Goal: Transaction & Acquisition: Purchase product/service

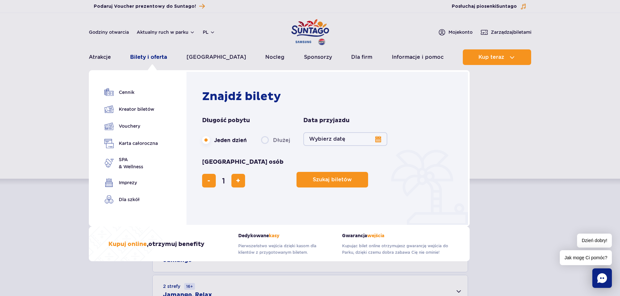
click at [151, 61] on link "Bilety i oferta" at bounding box center [148, 57] width 37 height 16
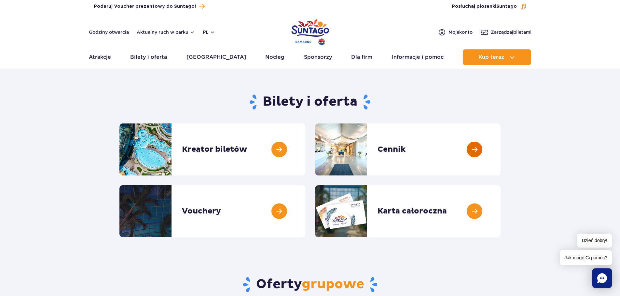
click at [500, 152] on link at bounding box center [500, 150] width 0 height 52
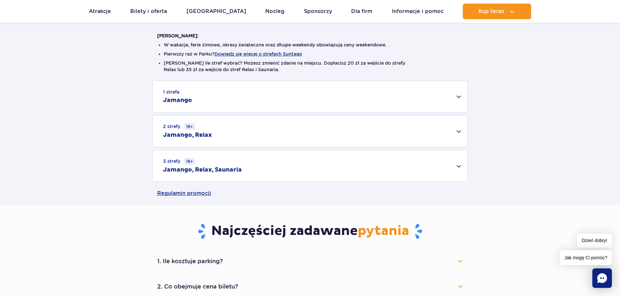
scroll to position [195, 0]
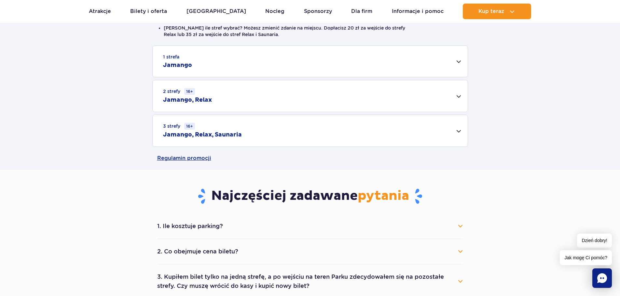
click at [293, 102] on div "2 strefy 16+ Jamango, Relax" at bounding box center [310, 96] width 315 height 32
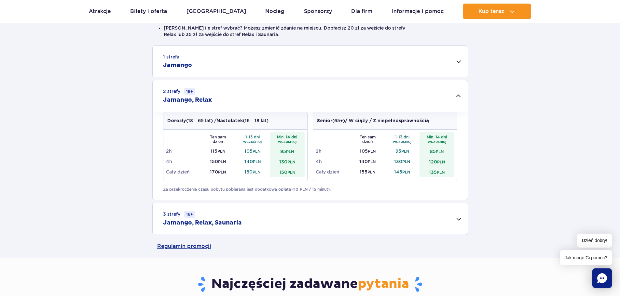
click at [244, 225] on div "3 strefy 16+ Jamango, Relax, Saunaria" at bounding box center [310, 219] width 315 height 32
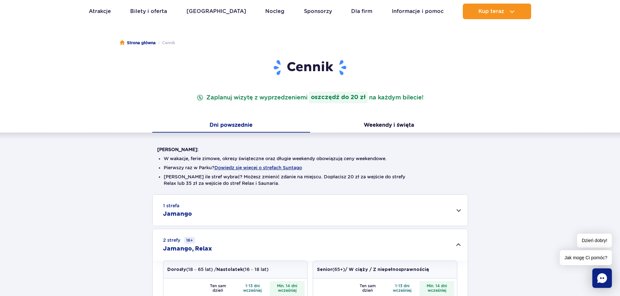
scroll to position [0, 0]
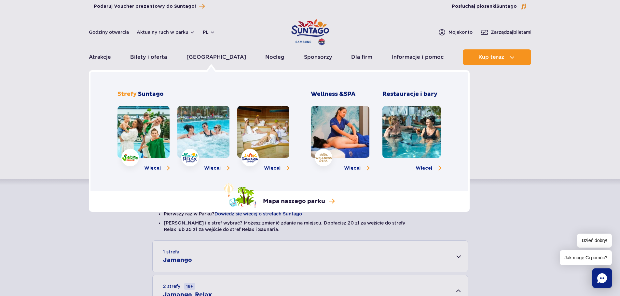
click at [253, 124] on link at bounding box center [263, 132] width 52 height 52
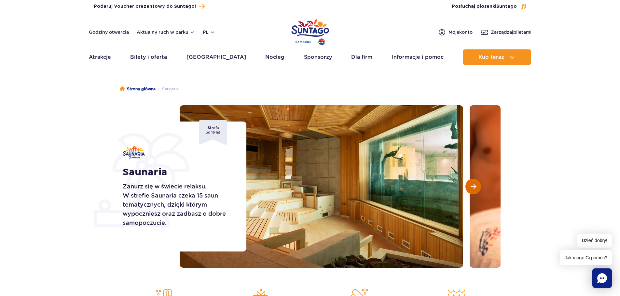
click at [471, 181] on button "Następny slajd" at bounding box center [473, 187] width 16 height 16
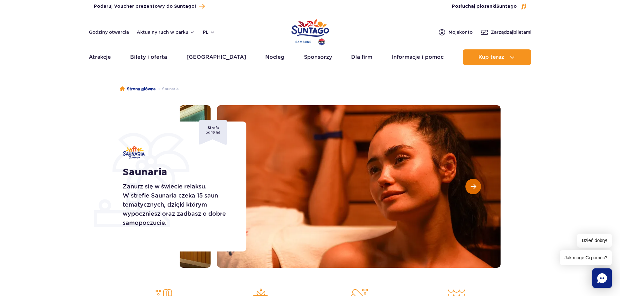
click at [471, 182] on button "Następny slajd" at bounding box center [473, 187] width 16 height 16
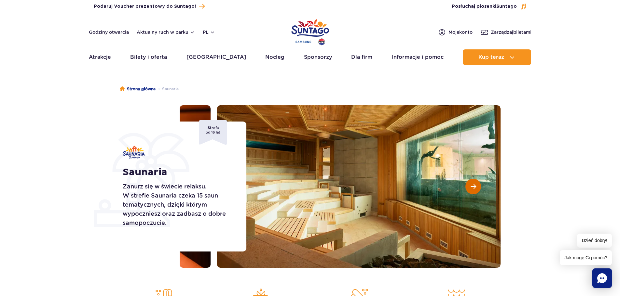
click at [477, 184] on button "Następny slajd" at bounding box center [473, 187] width 16 height 16
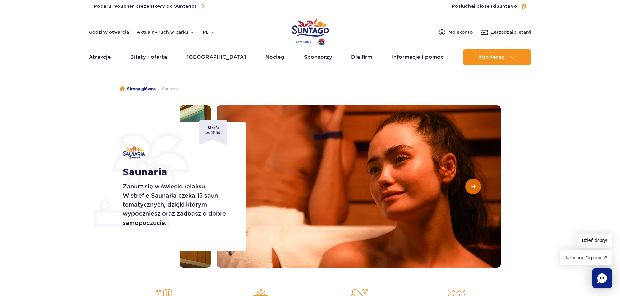
click at [477, 185] on button "Następny slajd" at bounding box center [473, 187] width 16 height 16
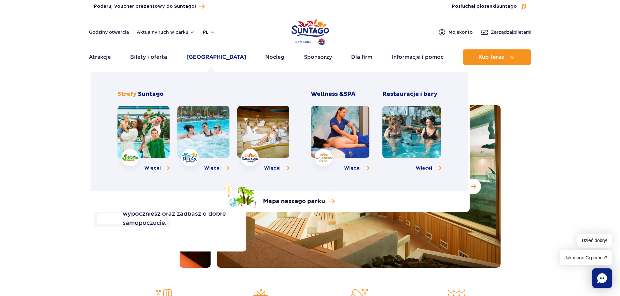
click at [209, 55] on link "Poznaj park" at bounding box center [216, 57] width 60 height 16
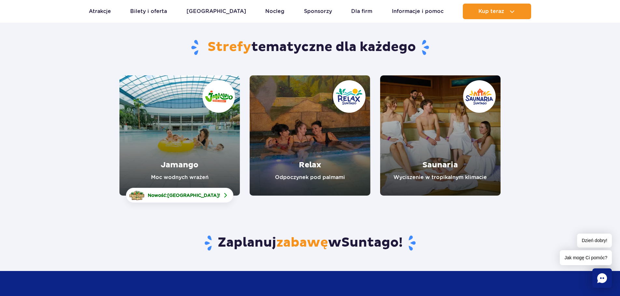
scroll to position [65, 0]
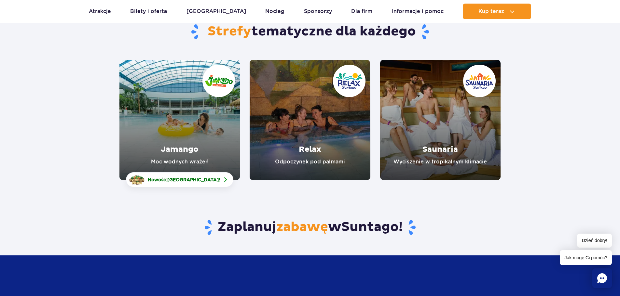
click at [174, 139] on link "Jamango" at bounding box center [179, 120] width 120 height 120
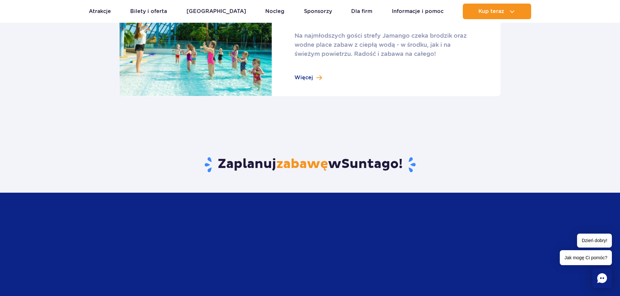
scroll to position [1106, 0]
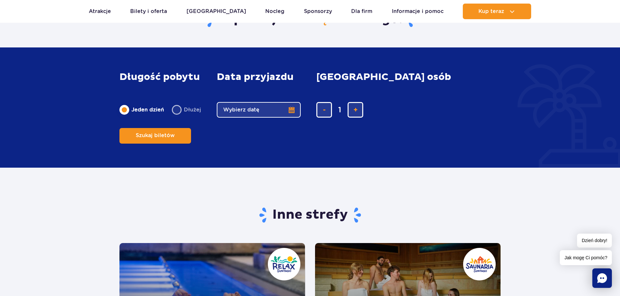
click at [260, 118] on button "Wybierz datę" at bounding box center [259, 110] width 84 height 16
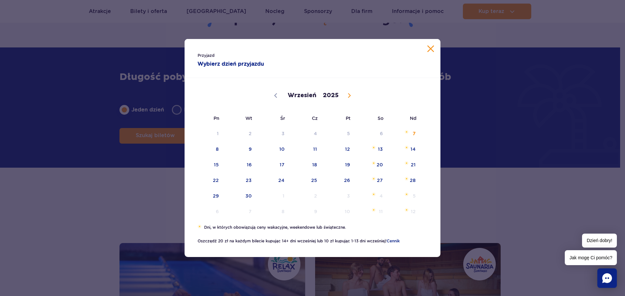
click at [344, 96] on span at bounding box center [348, 95] width 11 height 11
click at [274, 96] on icon at bounding box center [275, 95] width 5 height 5
select select "8"
click at [345, 166] on span "19" at bounding box center [338, 164] width 33 height 15
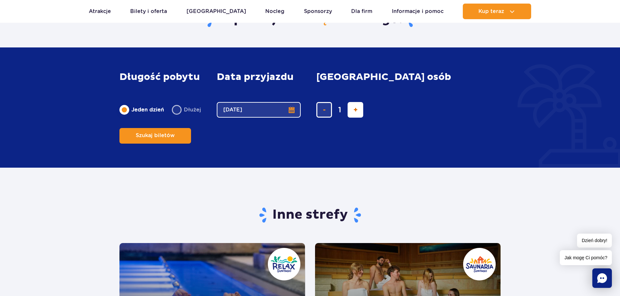
click at [351, 118] on button "dodaj bilet" at bounding box center [355, 110] width 16 height 16
type input "2"
click at [191, 128] on button "Szukaj biletów" at bounding box center [155, 136] width 72 height 16
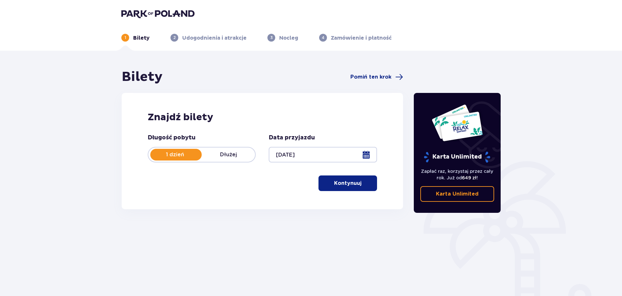
click at [345, 181] on p "Kontynuuj" at bounding box center [347, 183] width 27 height 7
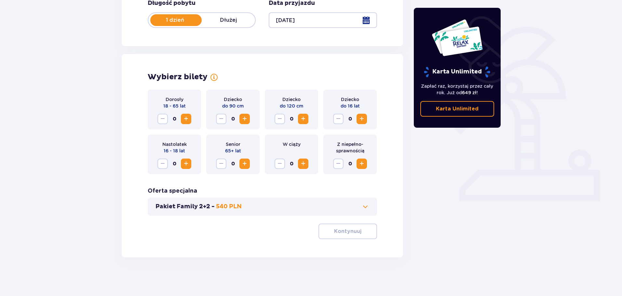
scroll to position [135, 0]
click at [183, 119] on span "Increase" at bounding box center [186, 119] width 8 height 8
click at [164, 119] on span "Decrease" at bounding box center [163, 119] width 8 height 8
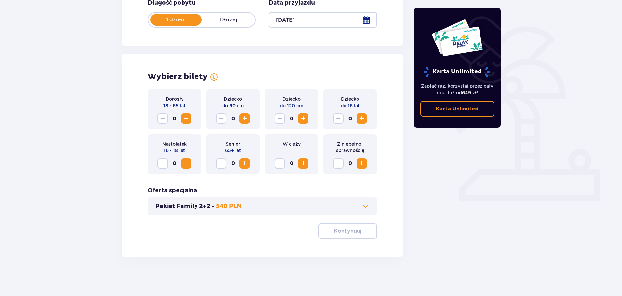
click at [184, 120] on span "Increase" at bounding box center [186, 119] width 8 height 8
click at [334, 233] on p "Kontynuuj" at bounding box center [347, 231] width 27 height 7
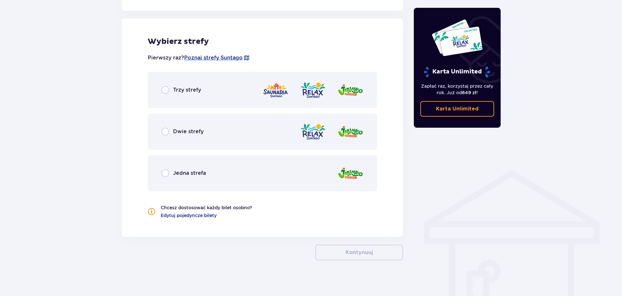
scroll to position [361, 0]
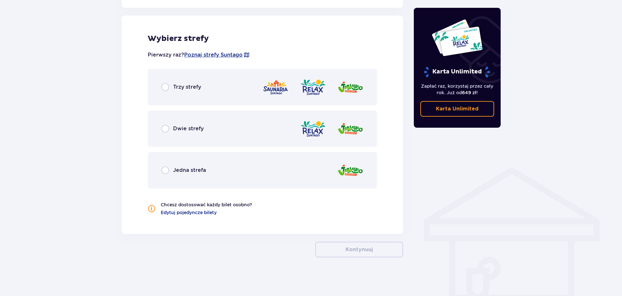
click at [164, 83] on div "Trzy strefy" at bounding box center [262, 87] width 229 height 36
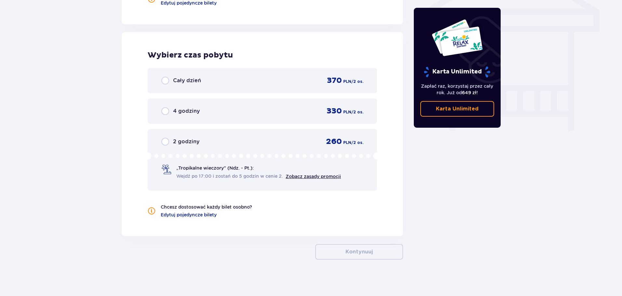
scroll to position [573, 0]
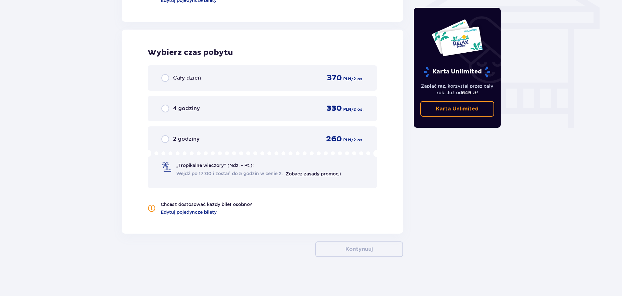
click at [155, 72] on div "Cały dzień 370 PLN / 2 os." at bounding box center [262, 77] width 229 height 25
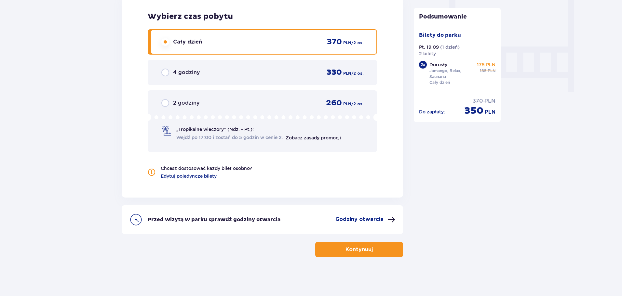
scroll to position [610, 0]
click at [335, 218] on div "Przed wizytą w parku sprawdź godziny otwarcia Godziny otwarcia" at bounding box center [272, 220] width 248 height 8
click at [353, 217] on p "Godziny otwarcia" at bounding box center [359, 219] width 48 height 7
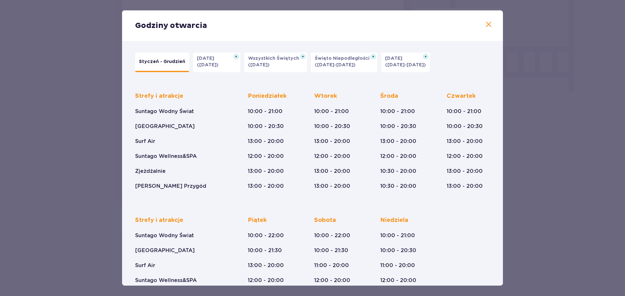
click at [484, 23] on span at bounding box center [488, 25] width 8 height 8
